Goal: Task Accomplishment & Management: Manage account settings

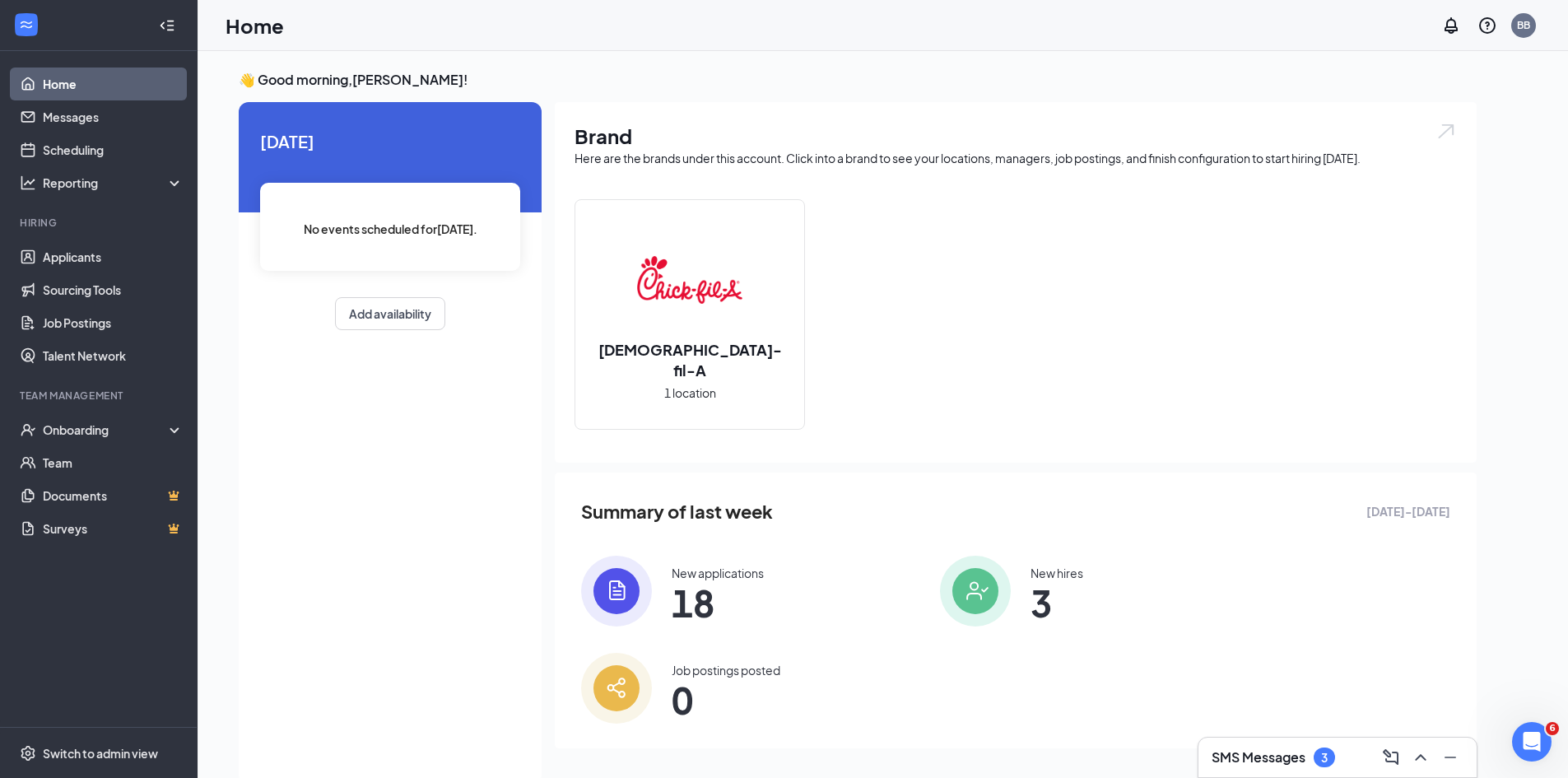
click at [596, 598] on img at bounding box center [617, 591] width 71 height 71
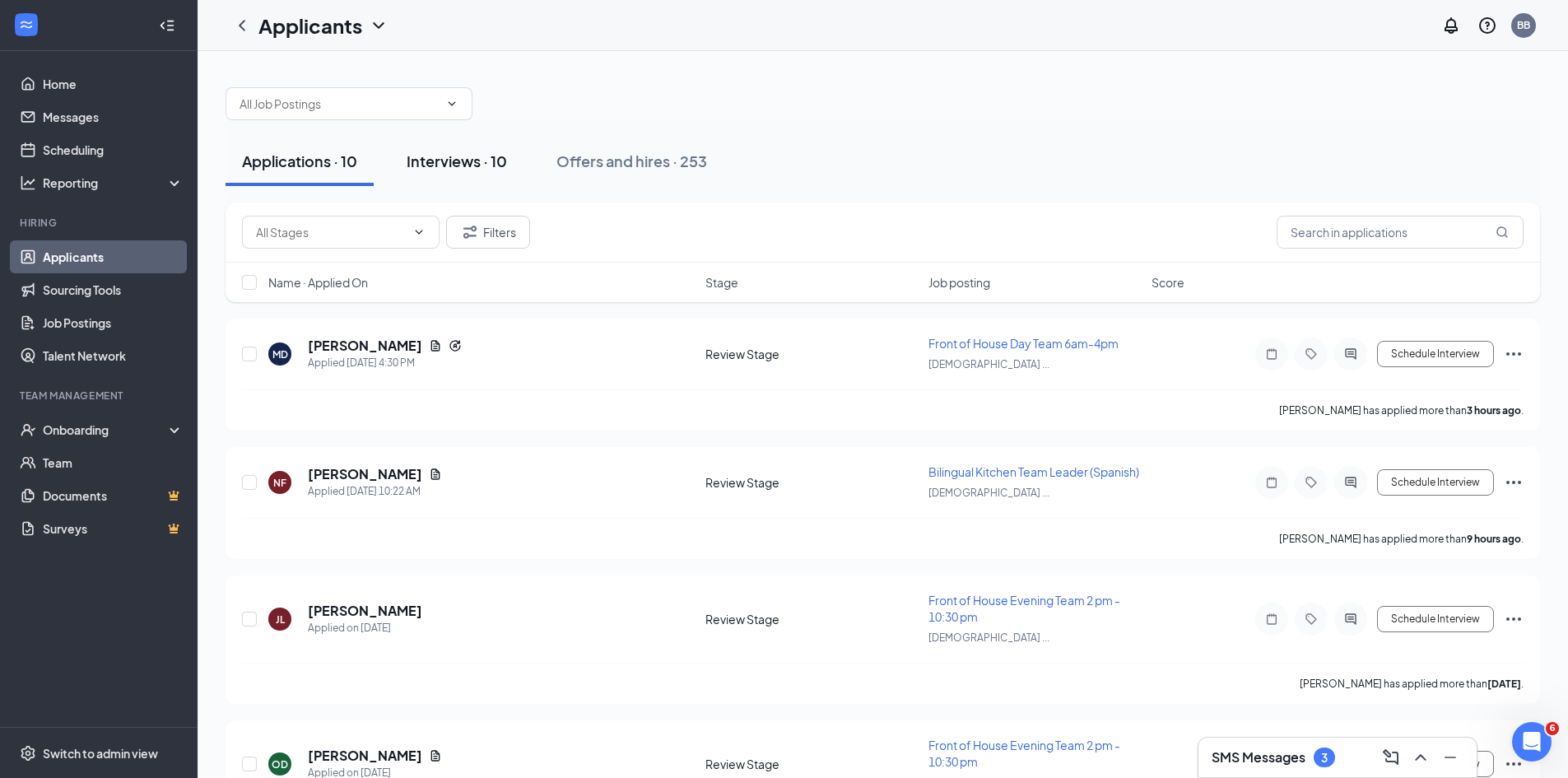
click at [487, 163] on div "Interviews · 10" at bounding box center [456, 160] width 101 height 20
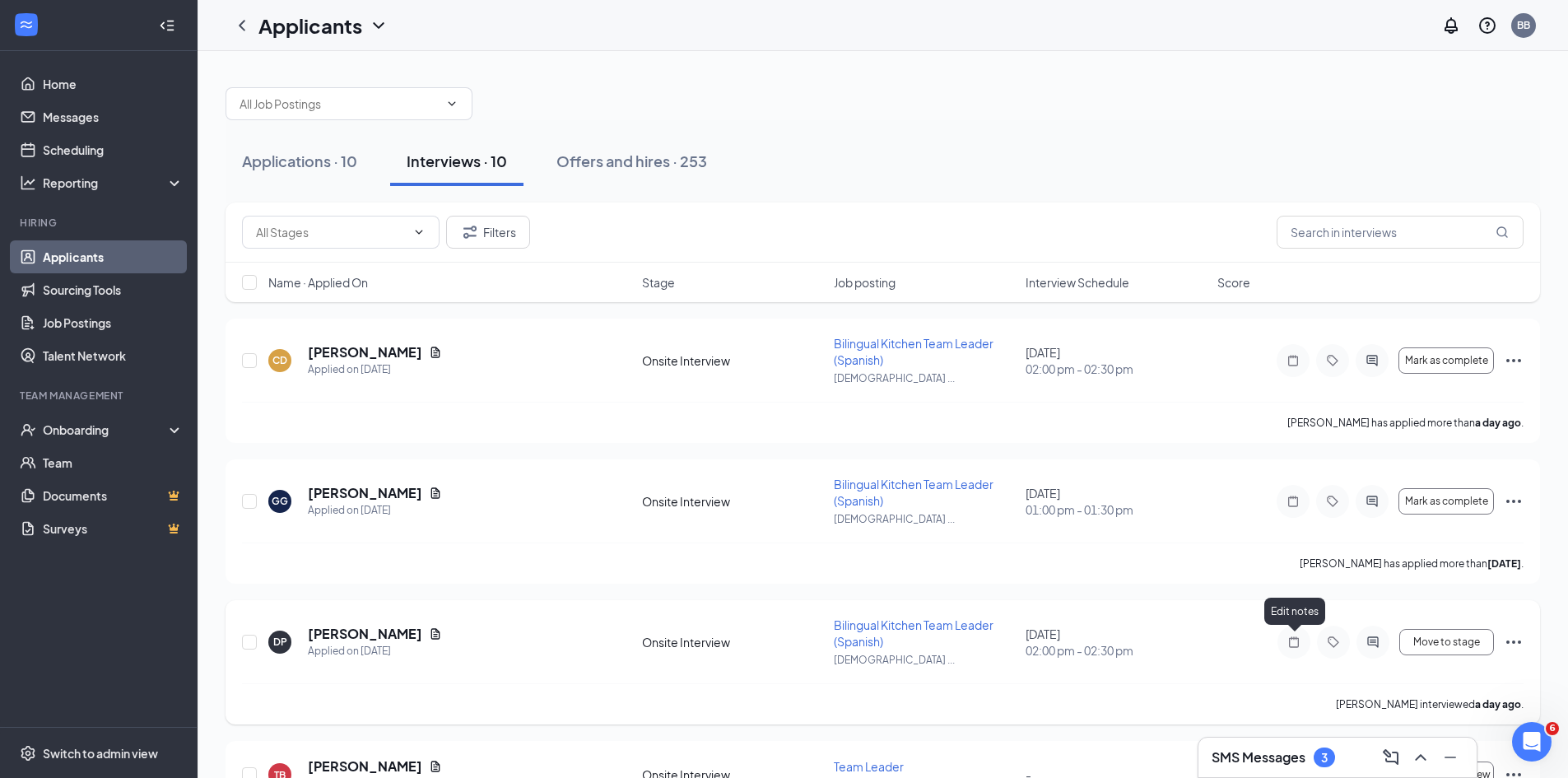
click at [1287, 647] on icon "Note" at bounding box center [1293, 642] width 19 height 14
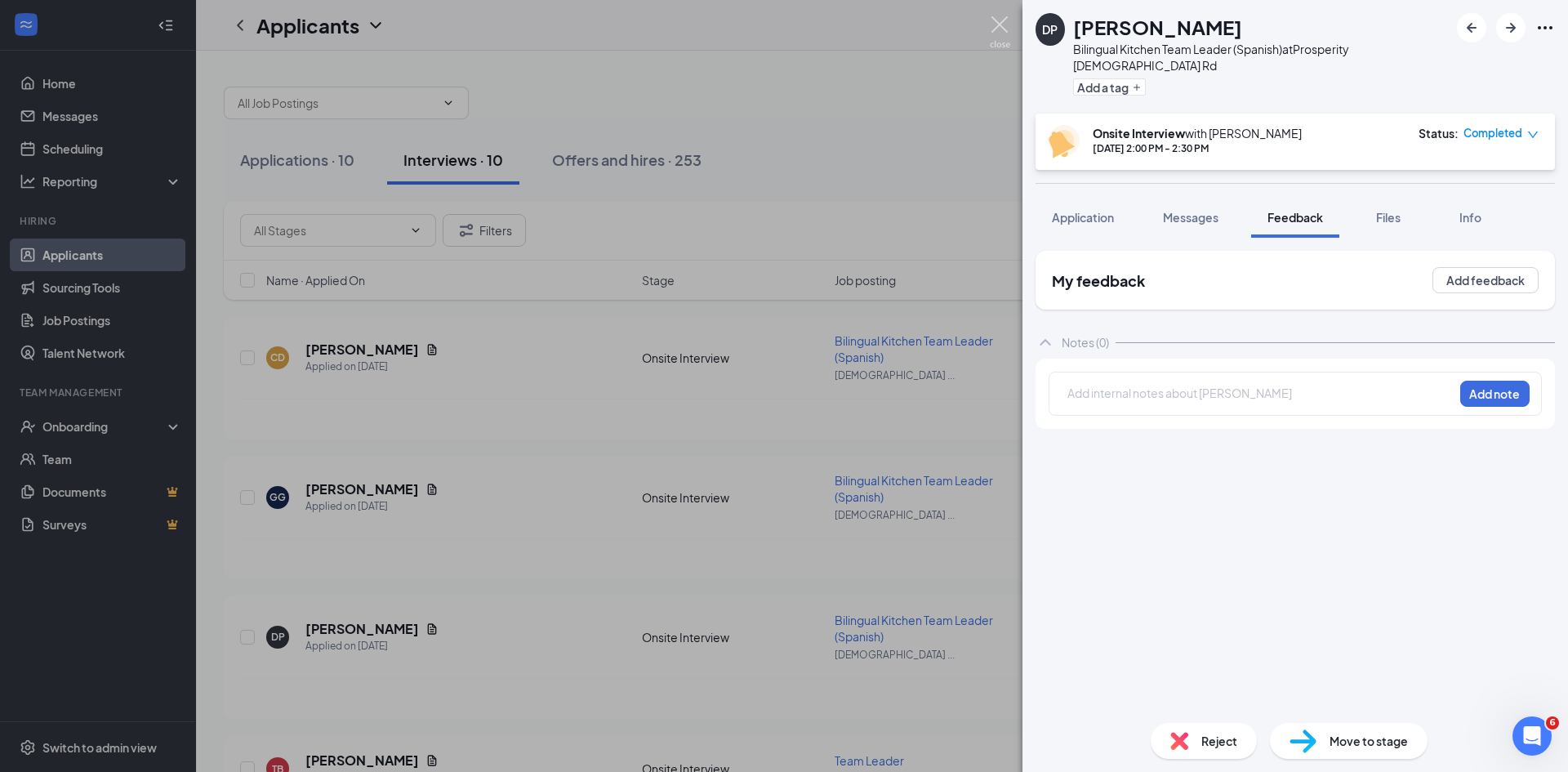
click at [1007, 41] on img at bounding box center [1000, 32] width 20 height 32
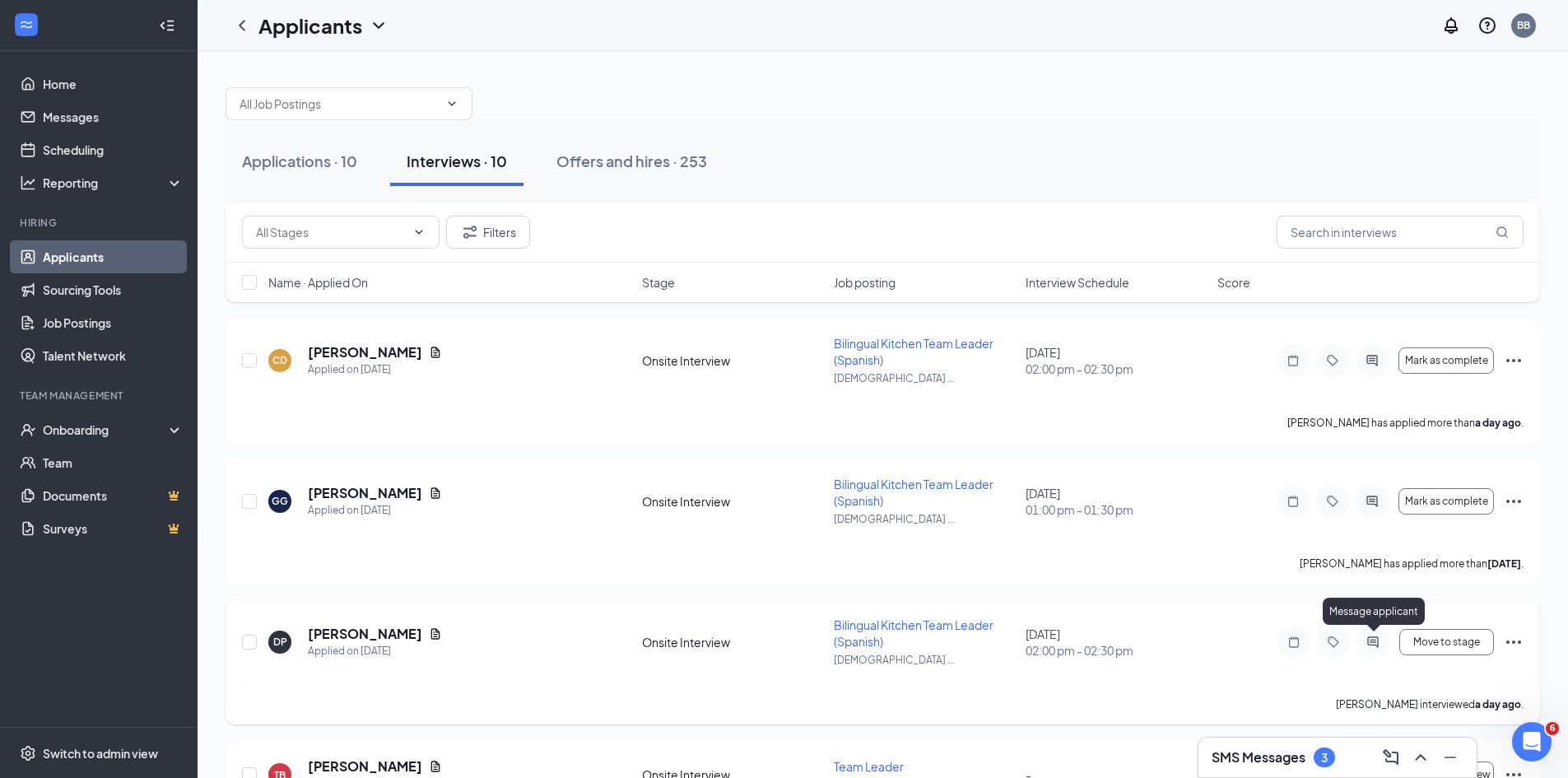
click at [1373, 639] on icon "ActiveChat" at bounding box center [1372, 641] width 11 height 11
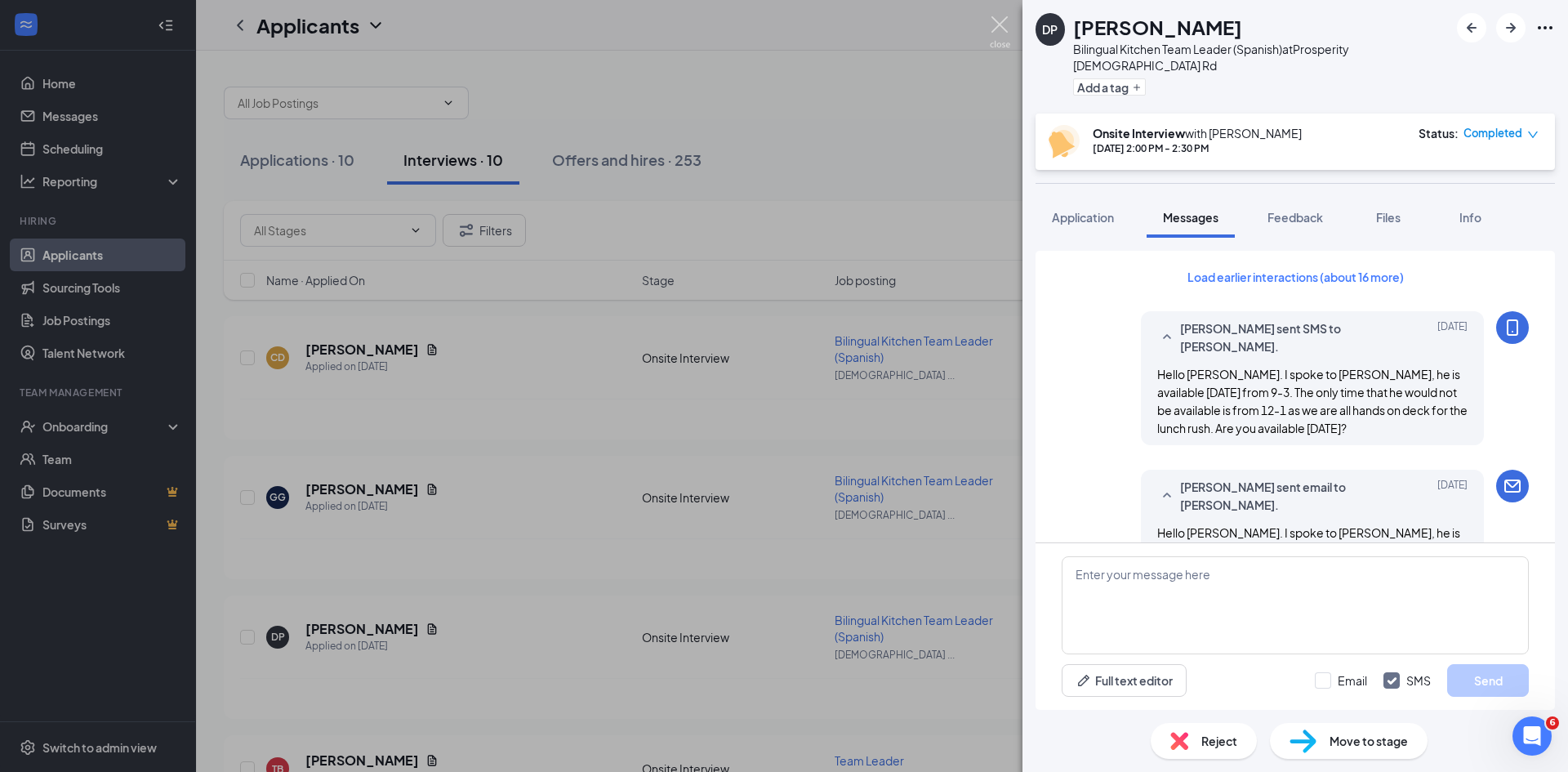
click at [1001, 41] on img at bounding box center [1000, 32] width 20 height 32
